Goal: Task Accomplishment & Management: Manage account settings

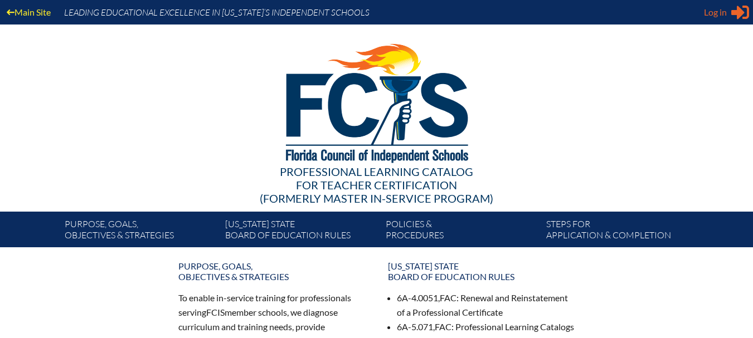
click at [712, 14] on span "Log in" at bounding box center [715, 12] width 23 height 13
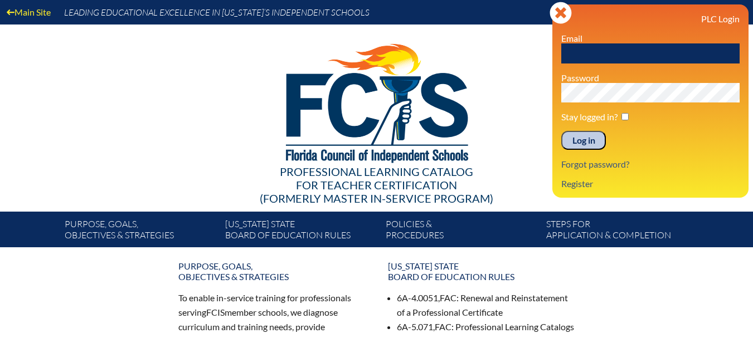
click at [595, 53] on input "text" at bounding box center [650, 53] width 178 height 20
type input "[EMAIL_ADDRESS][DOMAIN_NAME]"
click at [582, 140] on input "Log in" at bounding box center [583, 140] width 45 height 19
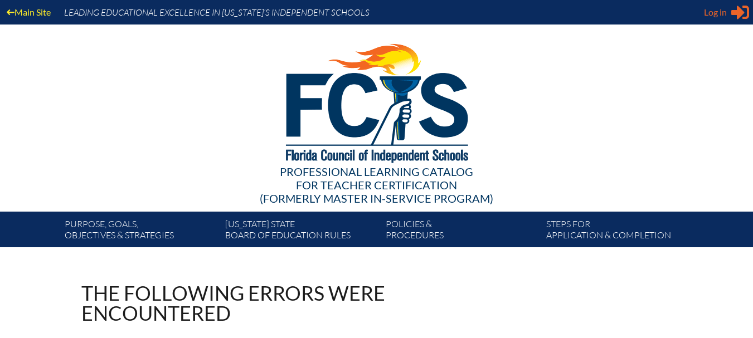
click at [716, 8] on span "Log in" at bounding box center [715, 12] width 23 height 13
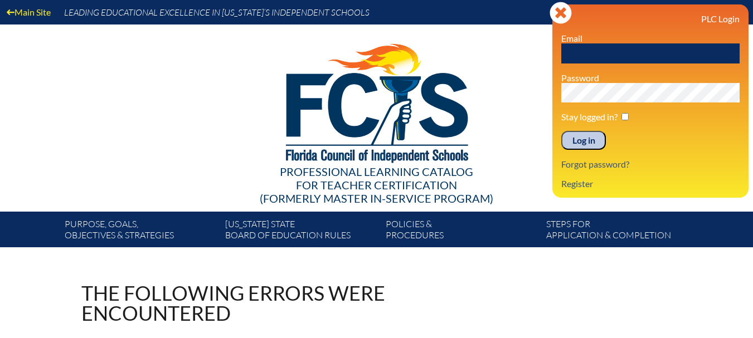
click at [591, 56] on input "text" at bounding box center [650, 53] width 178 height 20
click at [577, 51] on input "ort@aol.com" at bounding box center [650, 53] width 178 height 20
type input "ort459@aol.com"
click at [575, 139] on input "Log in" at bounding box center [583, 140] width 45 height 19
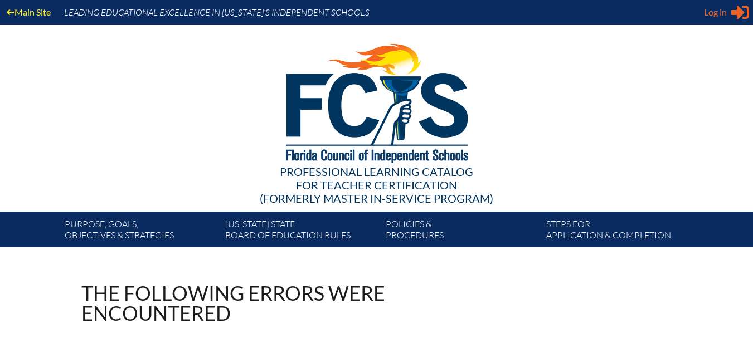
click at [716, 14] on span "Log in" at bounding box center [715, 12] width 23 height 13
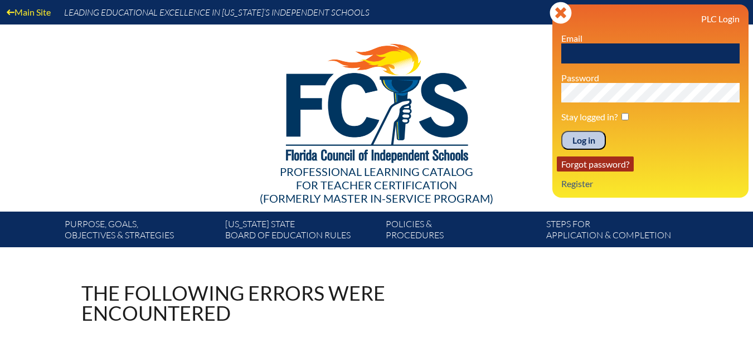
click at [595, 164] on link "Forgot password?" at bounding box center [595, 164] width 77 height 15
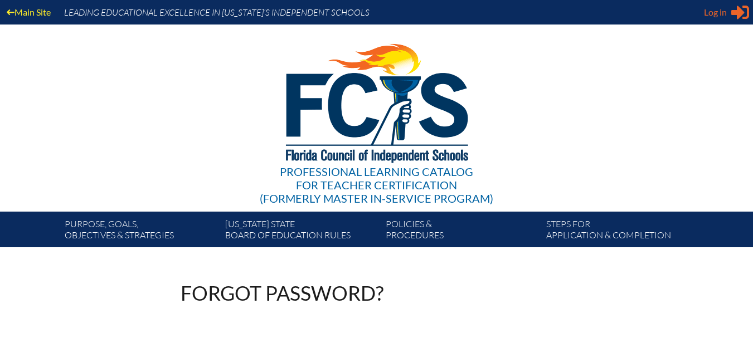
click at [716, 19] on div "Log in Close Sign in or register" at bounding box center [726, 12] width 45 height 18
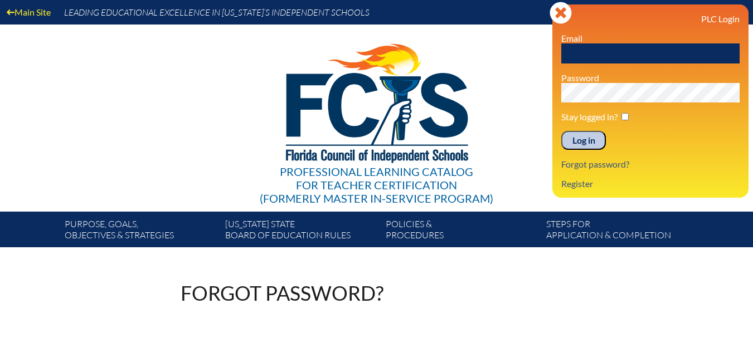
click at [609, 56] on input "text" at bounding box center [650, 53] width 178 height 20
type input "ort459@aol.com"
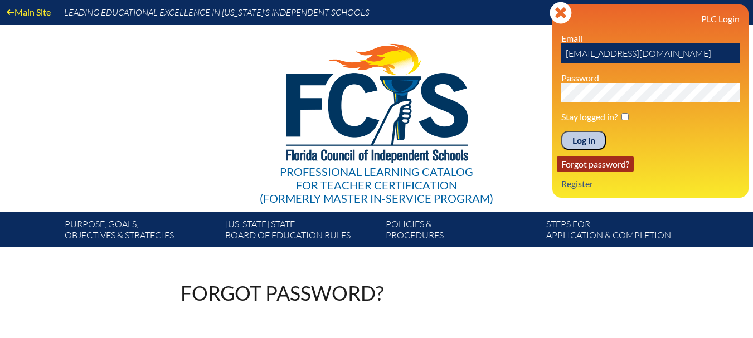
click at [585, 165] on link "Forgot password?" at bounding box center [595, 164] width 77 height 15
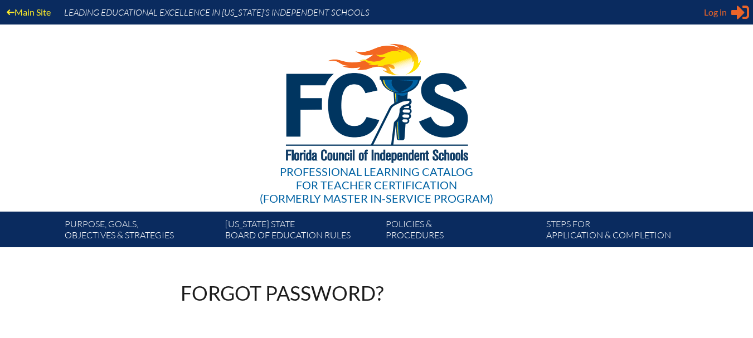
click at [716, 17] on span "Log in" at bounding box center [715, 12] width 23 height 13
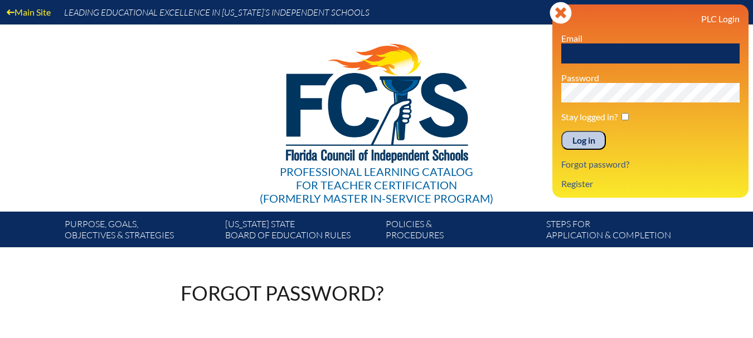
click at [606, 50] on input "text" at bounding box center [650, 53] width 178 height 20
type input "[EMAIL_ADDRESS][DOMAIN_NAME]"
click at [580, 142] on input "Log in" at bounding box center [583, 140] width 45 height 19
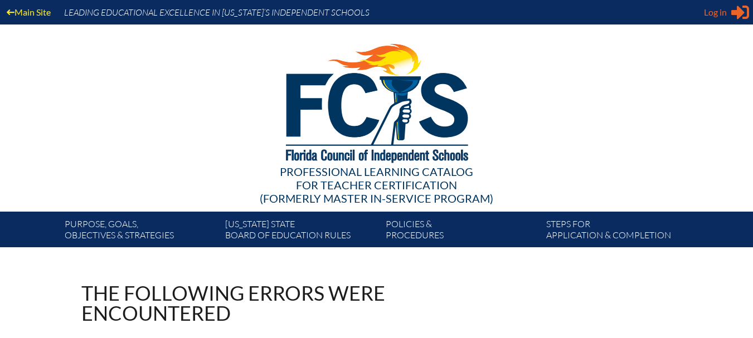
click at [712, 13] on span "Log in" at bounding box center [715, 12] width 23 height 13
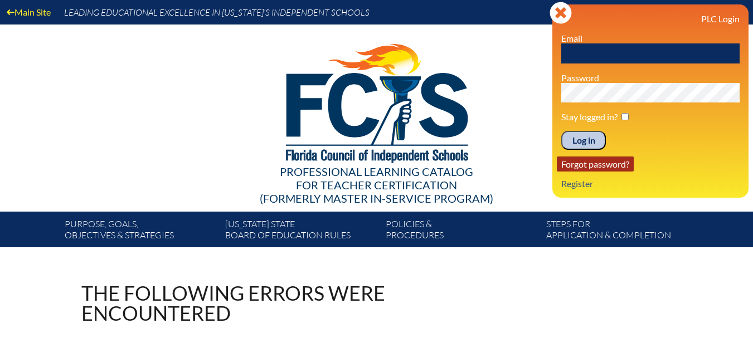
click at [598, 163] on link "Forgot password?" at bounding box center [595, 164] width 77 height 15
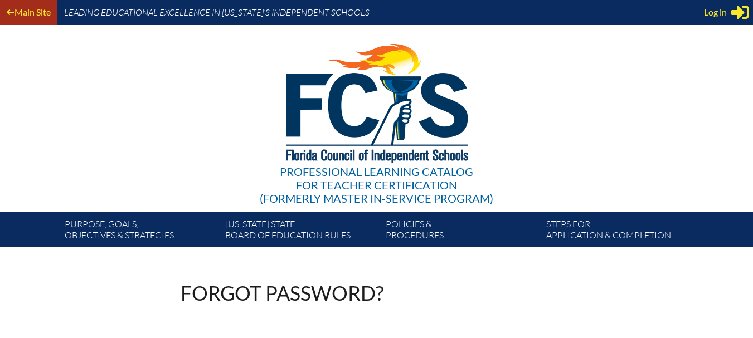
click at [22, 17] on link "Main Site" at bounding box center [28, 11] width 53 height 15
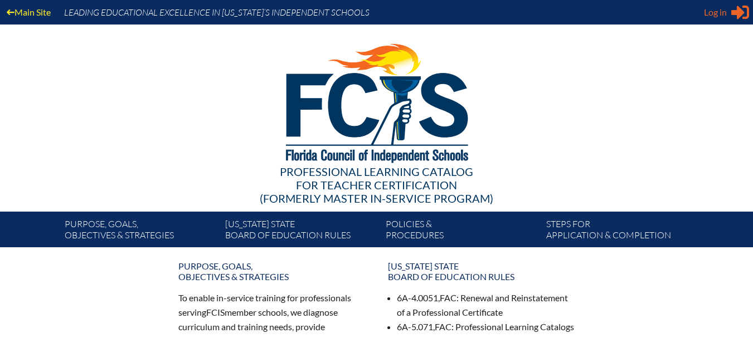
click at [724, 11] on span "Log in" at bounding box center [715, 12] width 23 height 13
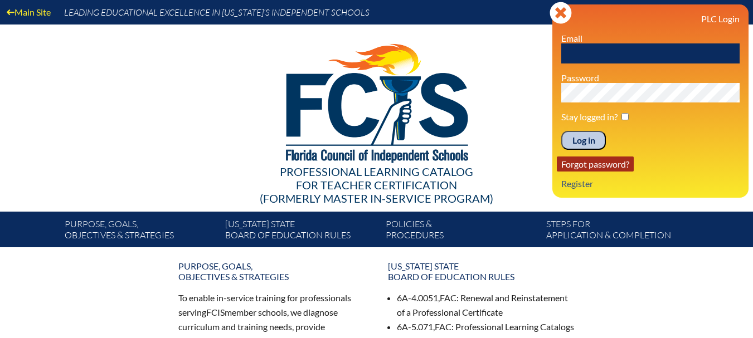
click at [591, 166] on link "Forgot password?" at bounding box center [595, 164] width 77 height 15
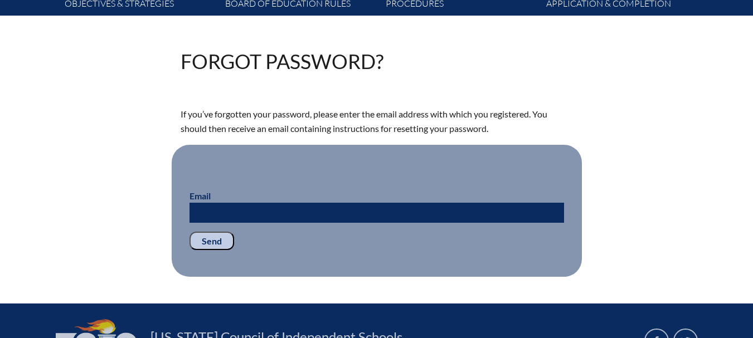
scroll to position [234, 0]
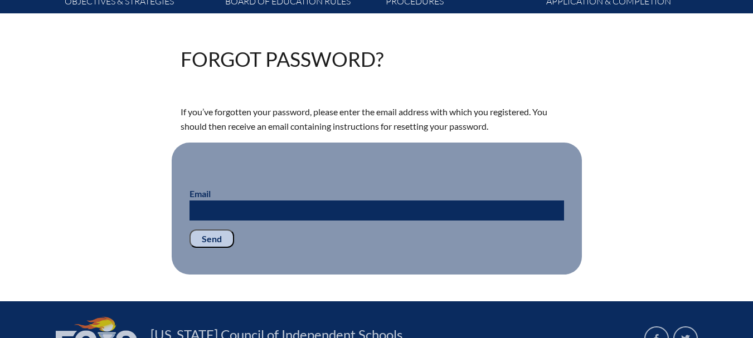
click at [498, 211] on input "Email" at bounding box center [377, 211] width 375 height 20
type input "[EMAIL_ADDRESS][DOMAIN_NAME]"
click at [205, 238] on input "Send" at bounding box center [212, 239] width 45 height 19
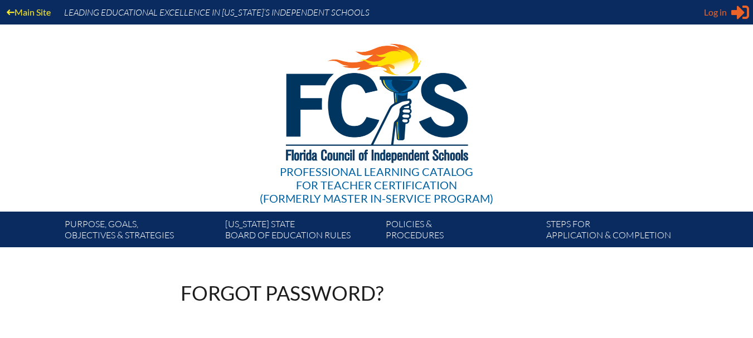
click at [713, 12] on span "Log in" at bounding box center [715, 12] width 23 height 13
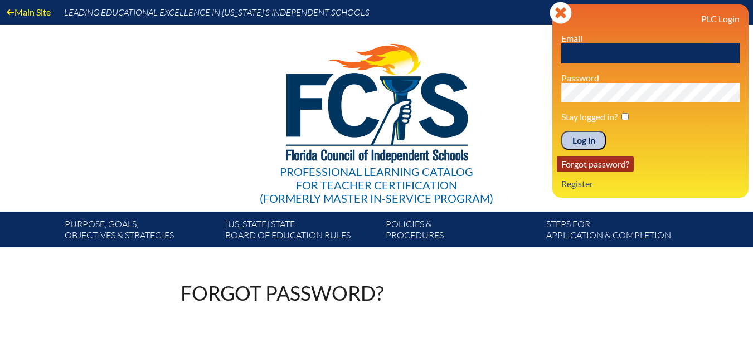
click at [580, 164] on link "Forgot password?" at bounding box center [595, 164] width 77 height 15
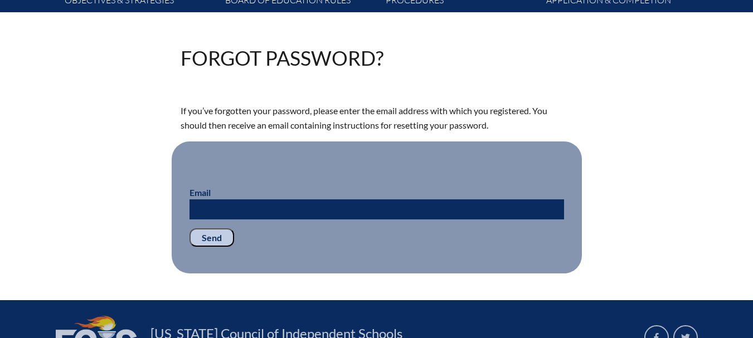
scroll to position [249, 0]
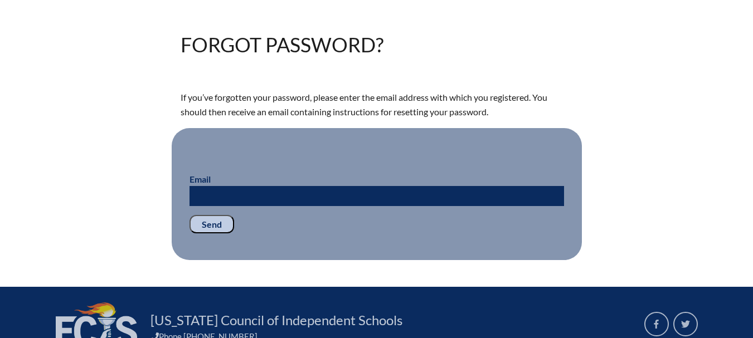
click at [526, 193] on input "Email" at bounding box center [377, 196] width 375 height 20
type input "[EMAIL_ADDRESS][DOMAIN_NAME]"
click at [211, 222] on input "Send" at bounding box center [212, 224] width 45 height 19
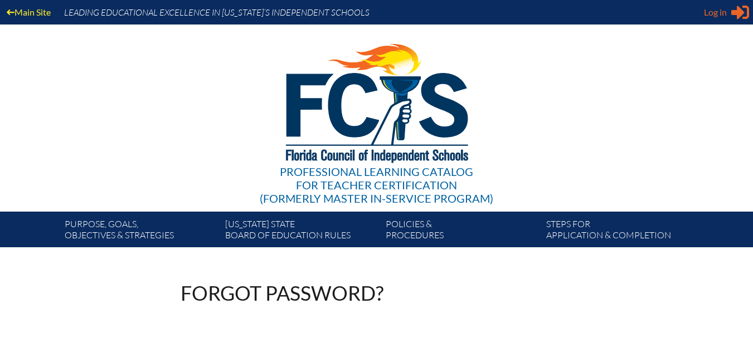
click at [713, 9] on span "Log in" at bounding box center [715, 12] width 23 height 13
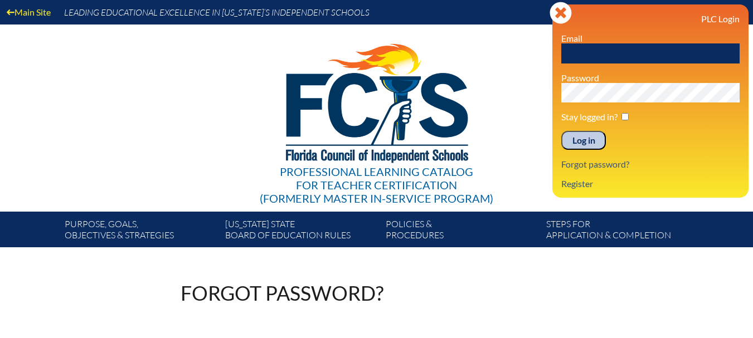
click at [631, 48] on input "text" at bounding box center [650, 53] width 178 height 20
type input "[EMAIL_ADDRESS][DOMAIN_NAME]"
click at [581, 137] on input "Log in" at bounding box center [583, 140] width 45 height 19
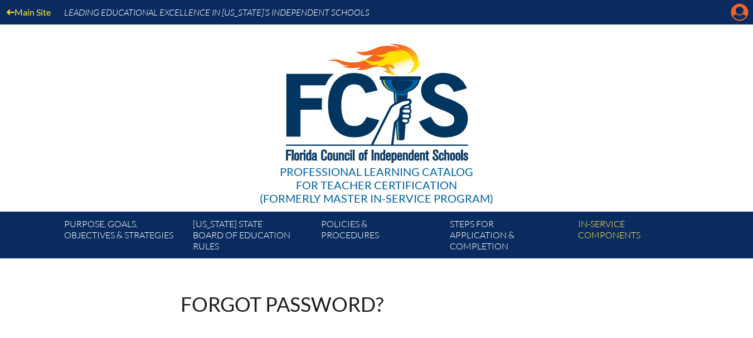
click at [744, 4] on icon "Manage account" at bounding box center [740, 12] width 18 height 18
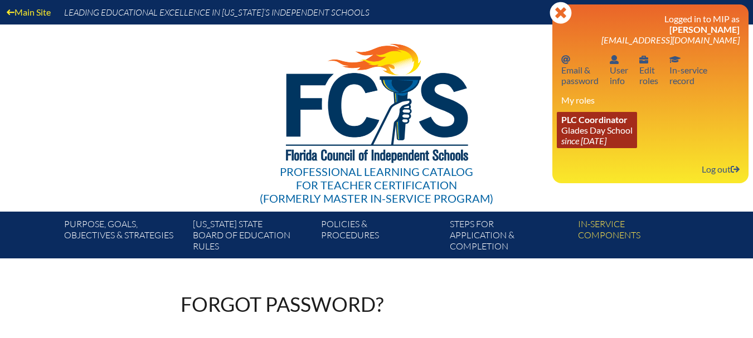
click at [591, 139] on icon "since [DATE]" at bounding box center [583, 140] width 45 height 11
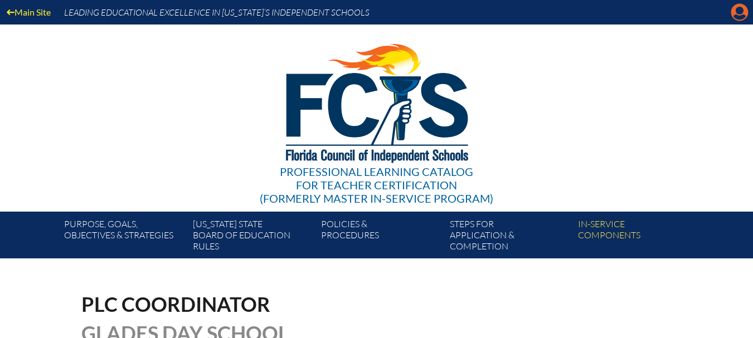
click at [739, 8] on icon "Manage account" at bounding box center [740, 12] width 18 height 18
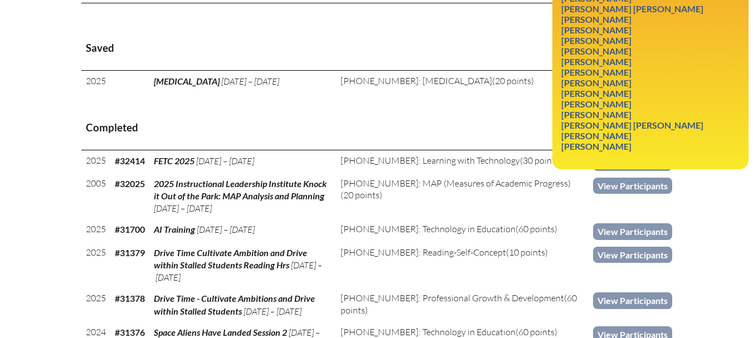
scroll to position [352, 0]
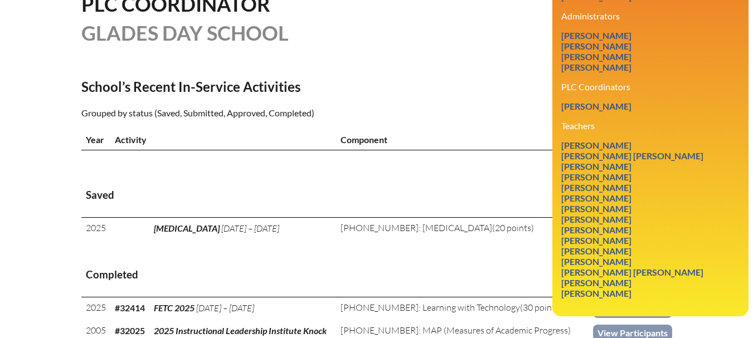
scroll to position [0, 0]
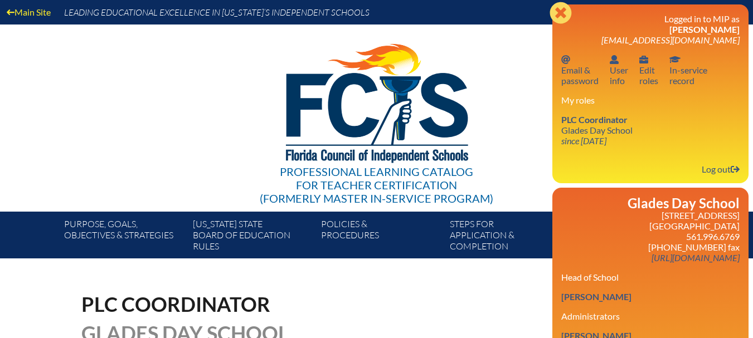
click at [558, 8] on icon "Close" at bounding box center [561, 13] width 22 height 22
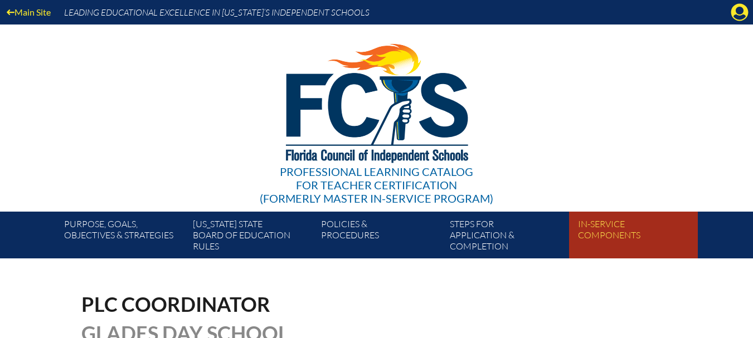
click at [587, 229] on link "In-service components" at bounding box center [638, 237] width 128 height 42
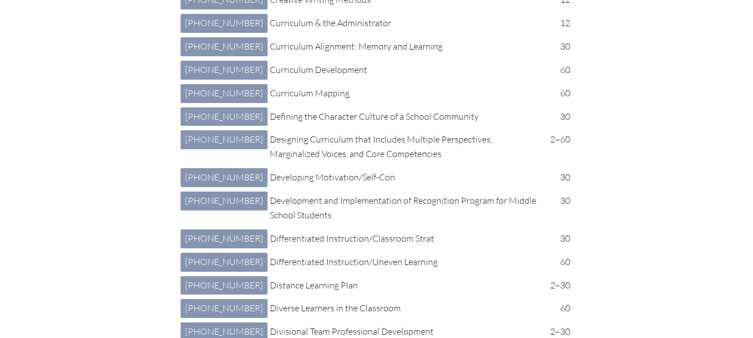
scroll to position [1164, 0]
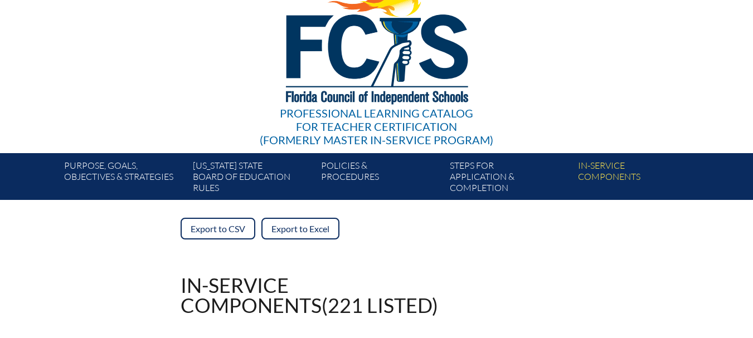
scroll to position [0, 0]
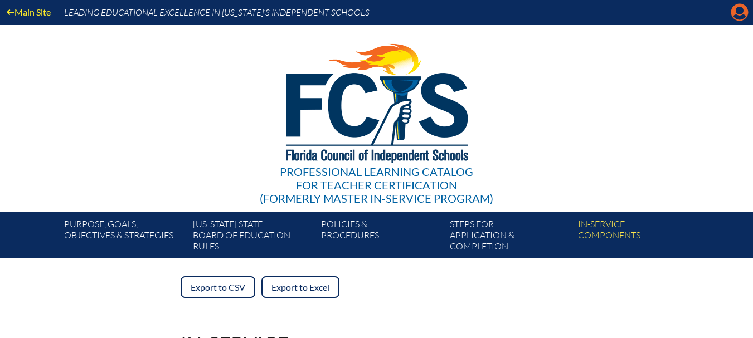
click at [743, 15] on icon "Manage account" at bounding box center [740, 12] width 18 height 18
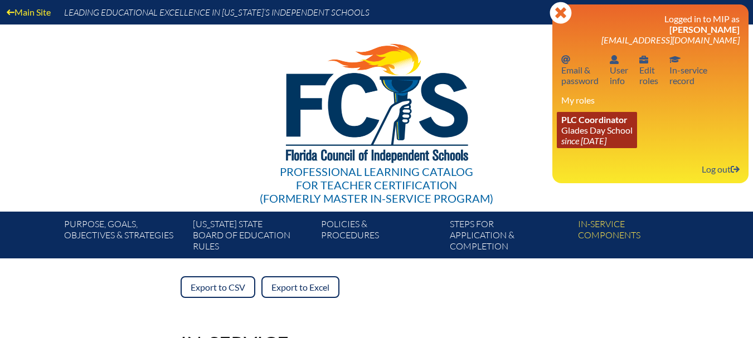
click at [579, 143] on icon "since [DATE]" at bounding box center [583, 140] width 45 height 11
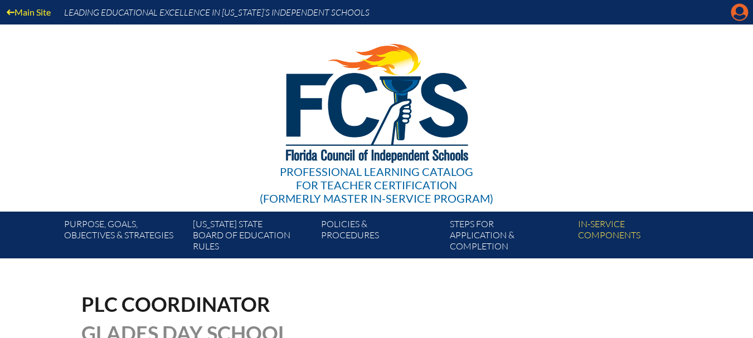
click at [741, 16] on icon "Manage account" at bounding box center [740, 12] width 18 height 18
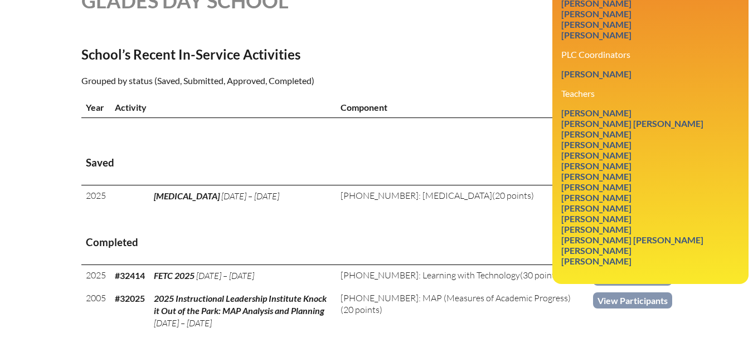
scroll to position [346, 0]
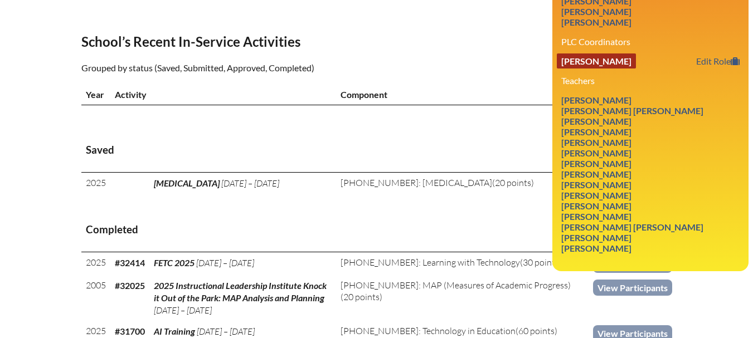
click at [599, 64] on link "[PERSON_NAME]" at bounding box center [596, 61] width 79 height 15
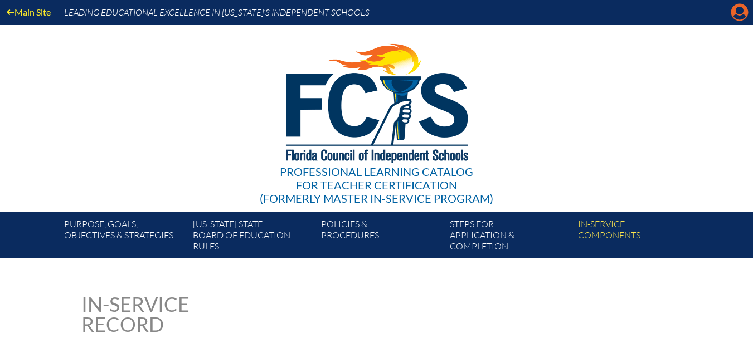
click at [747, 17] on icon "Manage account" at bounding box center [740, 12] width 18 height 18
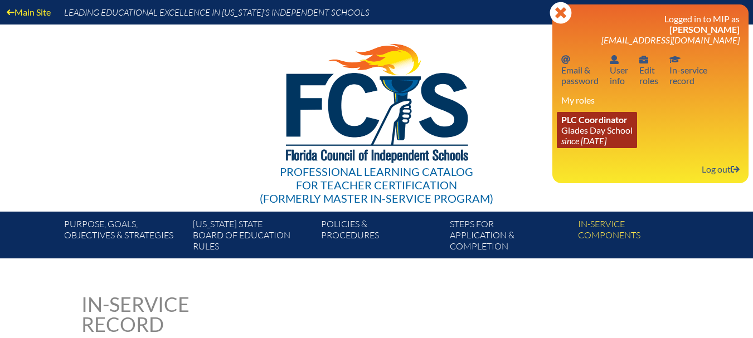
click at [609, 134] on link "PLC Coordinator [GEOGRAPHIC_DATA] since [DATE]" at bounding box center [597, 130] width 80 height 36
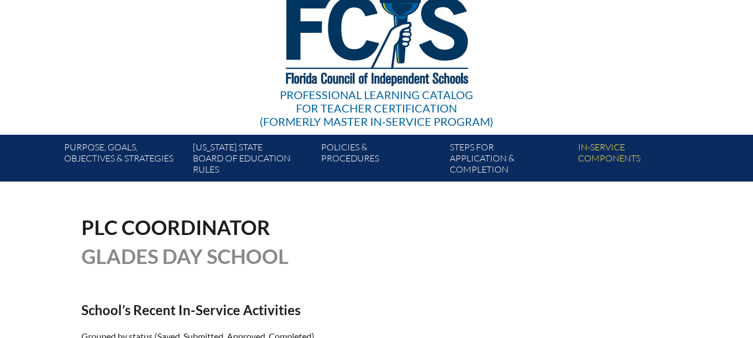
scroll to position [6, 0]
